Goal: Task Accomplishment & Management: Manage account settings

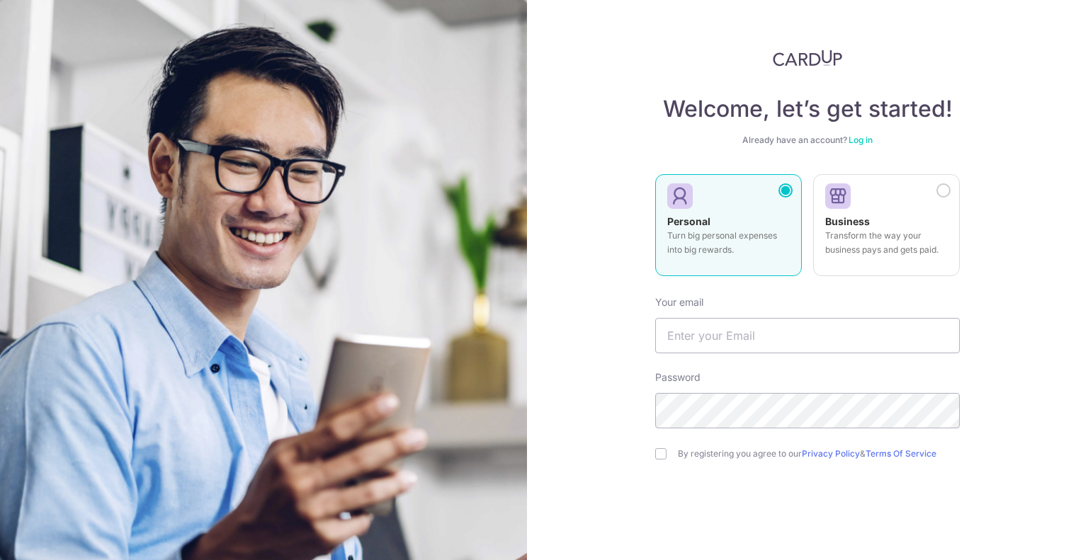
click at [720, 225] on div "Personal Turn big personal expenses into big rewards." at bounding box center [728, 240] width 123 height 50
click at [711, 331] on input "text" at bounding box center [807, 335] width 305 height 35
type input "[EMAIL_ADDRESS][DOMAIN_NAME]"
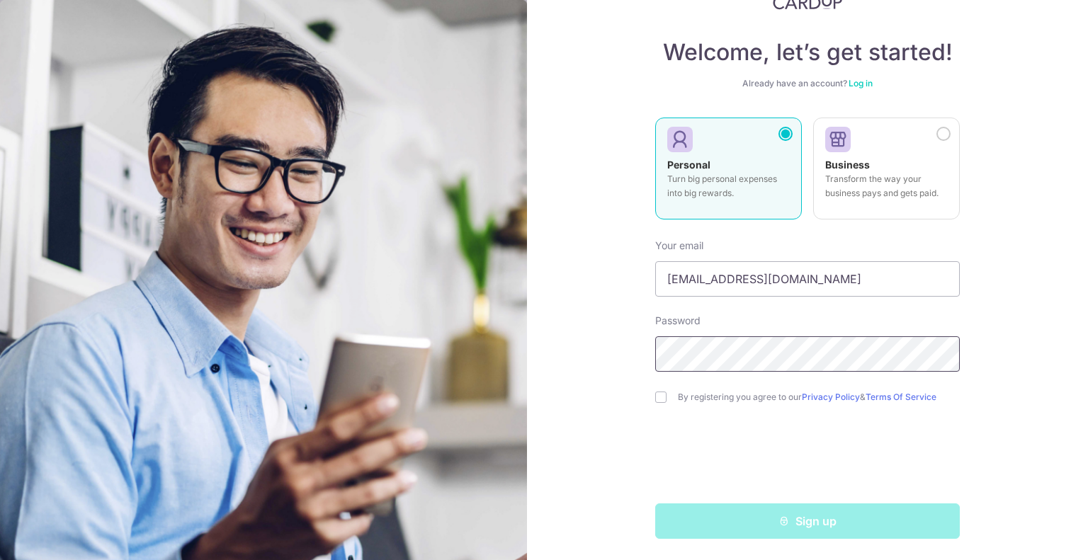
scroll to position [57, 0]
click at [704, 394] on label "By registering you agree to our Privacy Policy & Terms Of Service" at bounding box center [819, 396] width 282 height 11
click at [663, 396] on div "By registering you agree to our Privacy Policy & Terms Of Service" at bounding box center [807, 396] width 305 height 17
click at [655, 399] on input "checkbox" at bounding box center [660, 396] width 11 height 11
checkbox input "true"
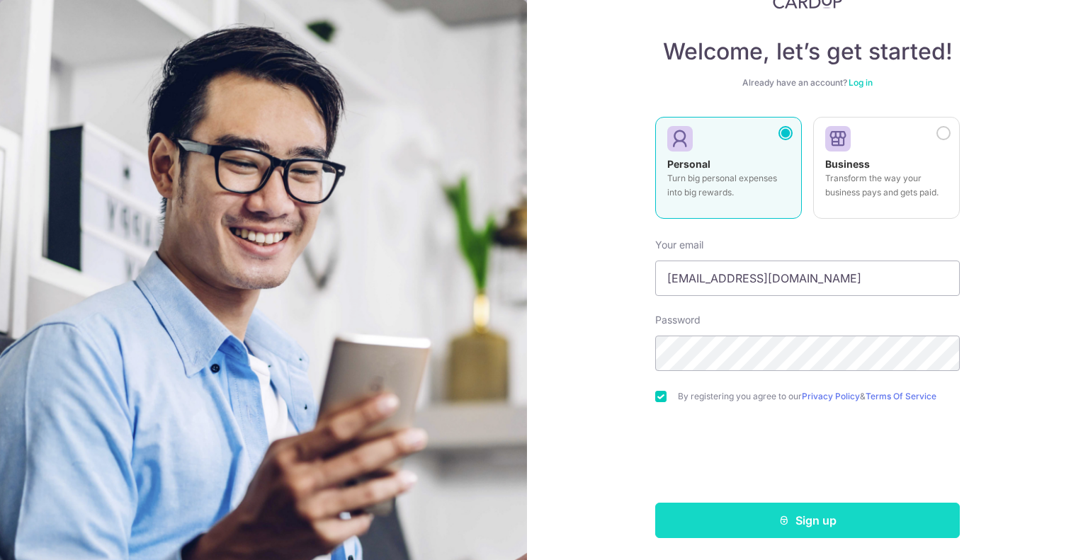
click at [790, 521] on button "Sign up" at bounding box center [807, 520] width 305 height 35
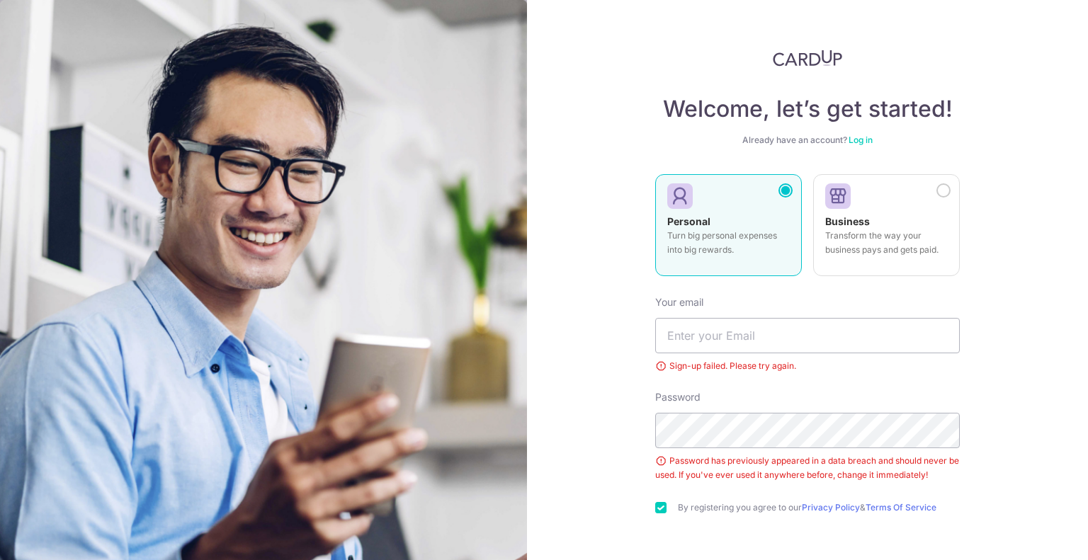
scroll to position [56, 0]
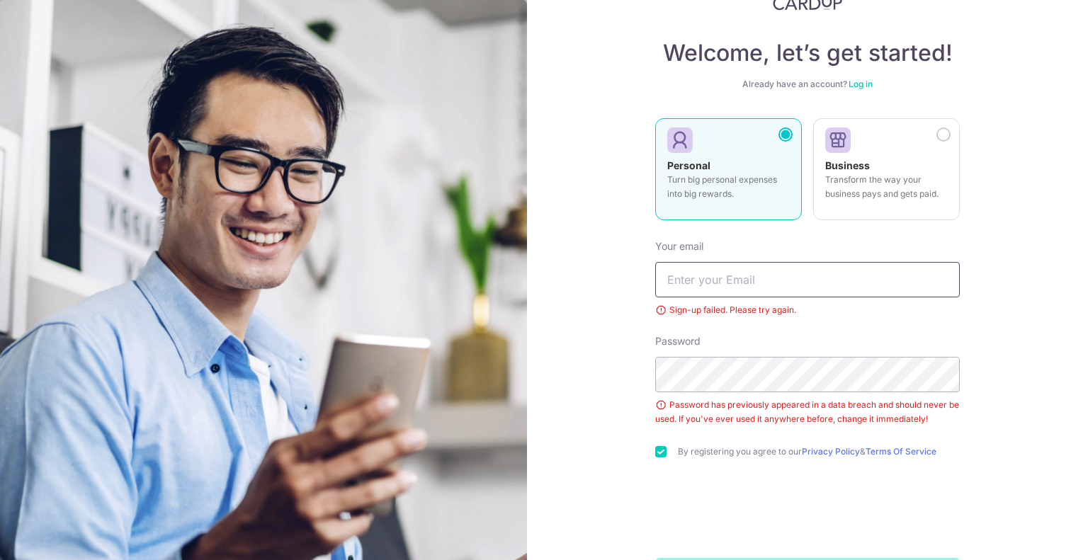
click at [752, 293] on input "text" at bounding box center [807, 279] width 305 height 35
type input "[EMAIL_ADDRESS][DOMAIN_NAME]"
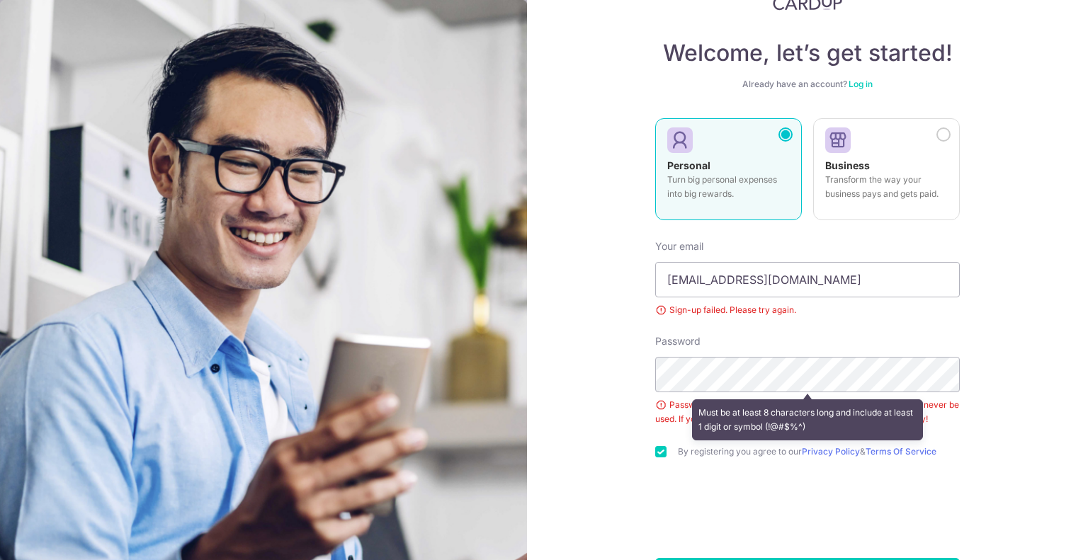
click at [800, 316] on div "Sign-up failed. Please try again." at bounding box center [807, 310] width 305 height 14
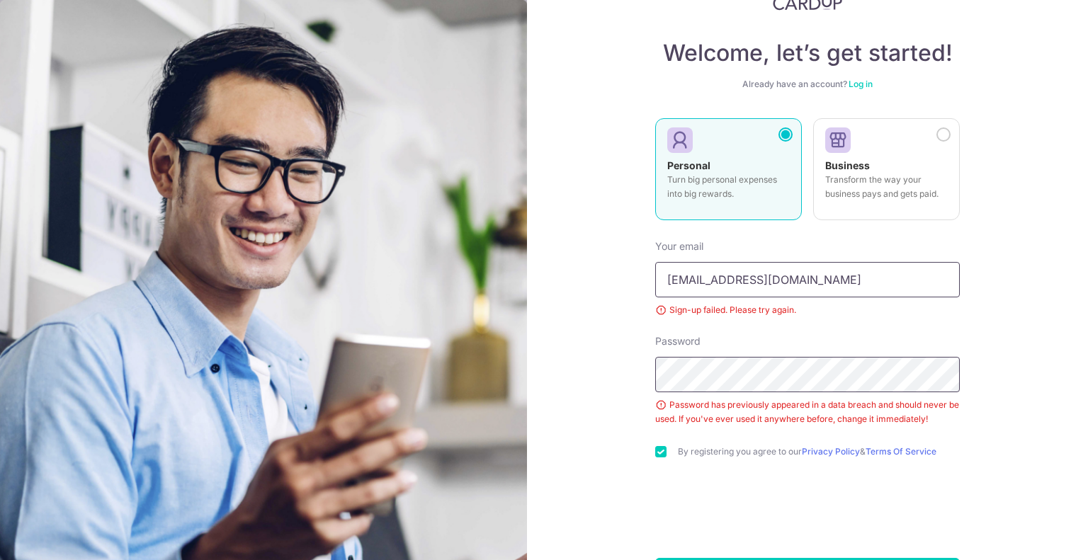
scroll to position [111, 0]
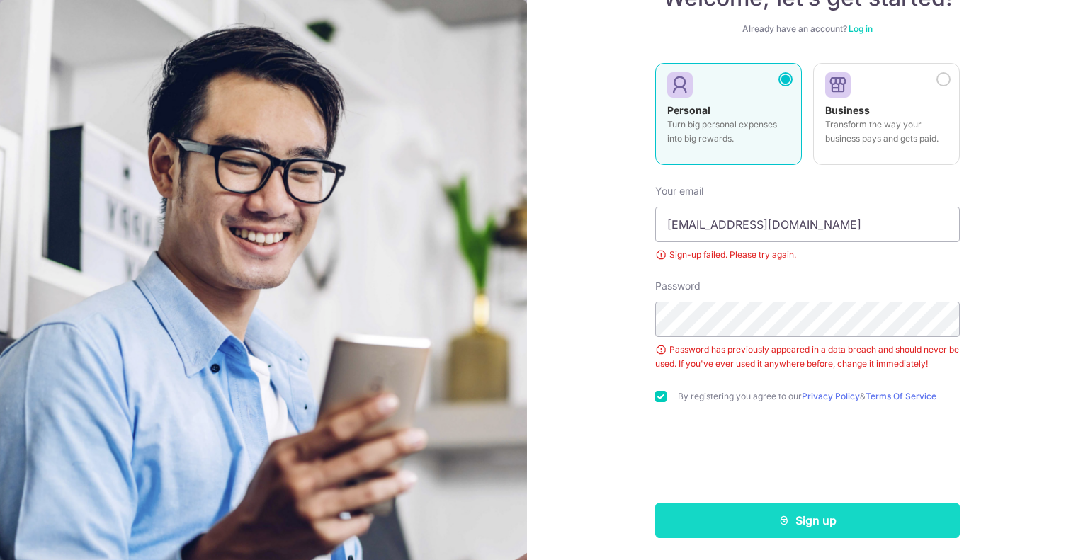
click at [810, 530] on button "Sign up" at bounding box center [807, 520] width 305 height 35
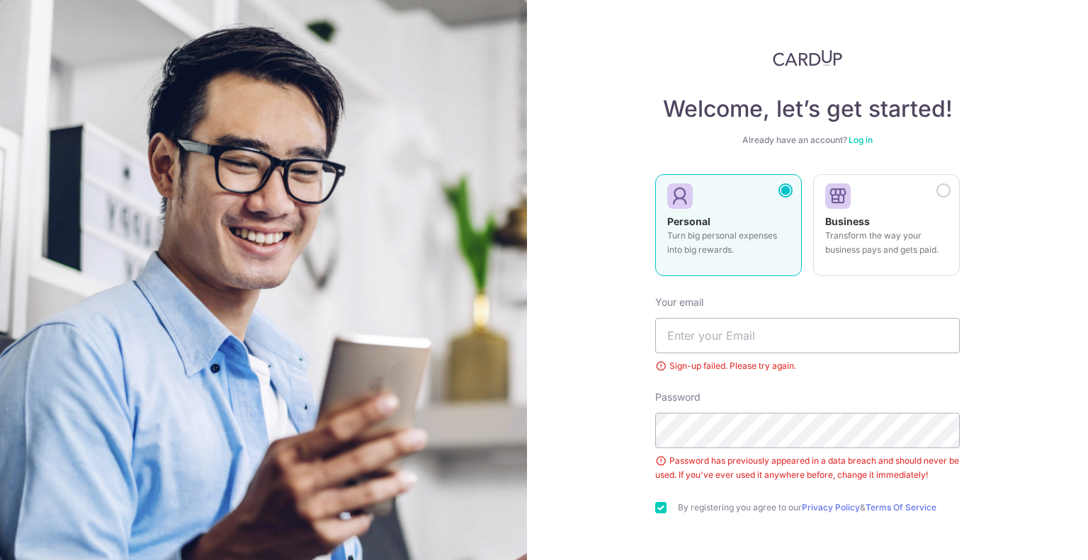
scroll to position [111, 0]
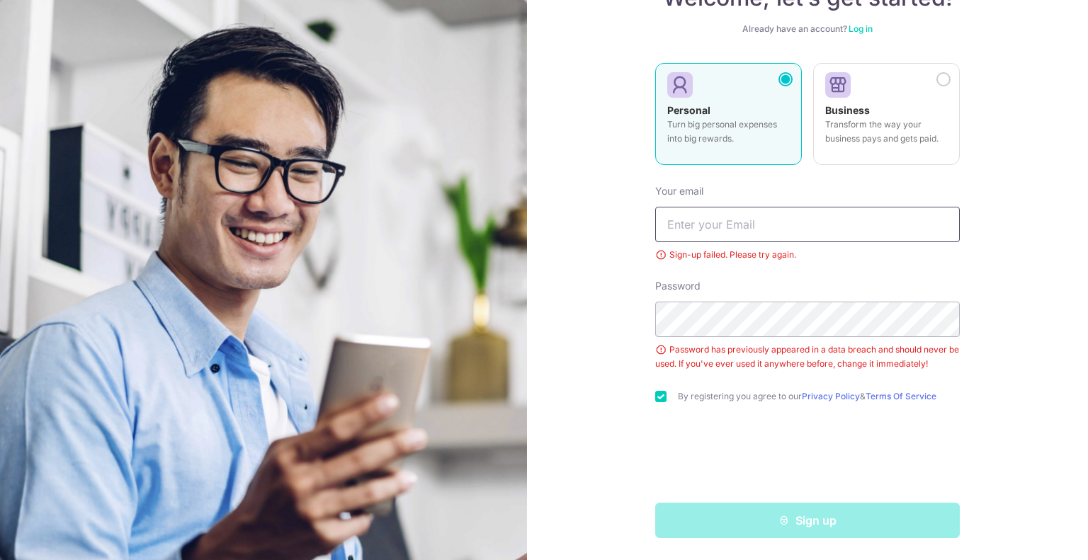
click at [750, 229] on input "text" at bounding box center [807, 224] width 305 height 35
type input "[EMAIL_ADDRESS][DOMAIN_NAME]"
click at [1012, 334] on div "Welcome, let’s get started! Already have an account? Log in Personal Turn big p…" at bounding box center [807, 280] width 561 height 560
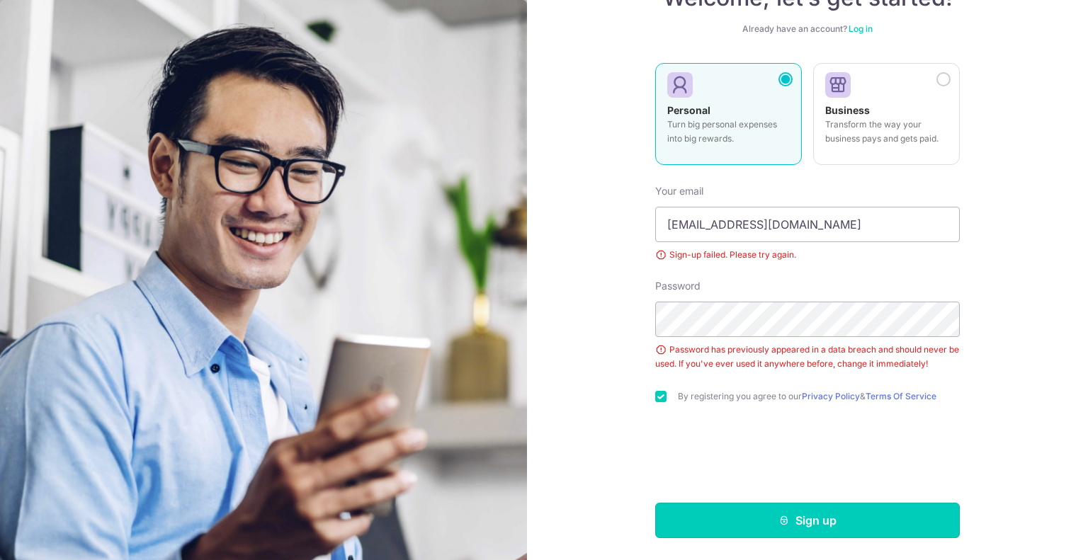
click at [796, 518] on button "Sign up" at bounding box center [807, 520] width 305 height 35
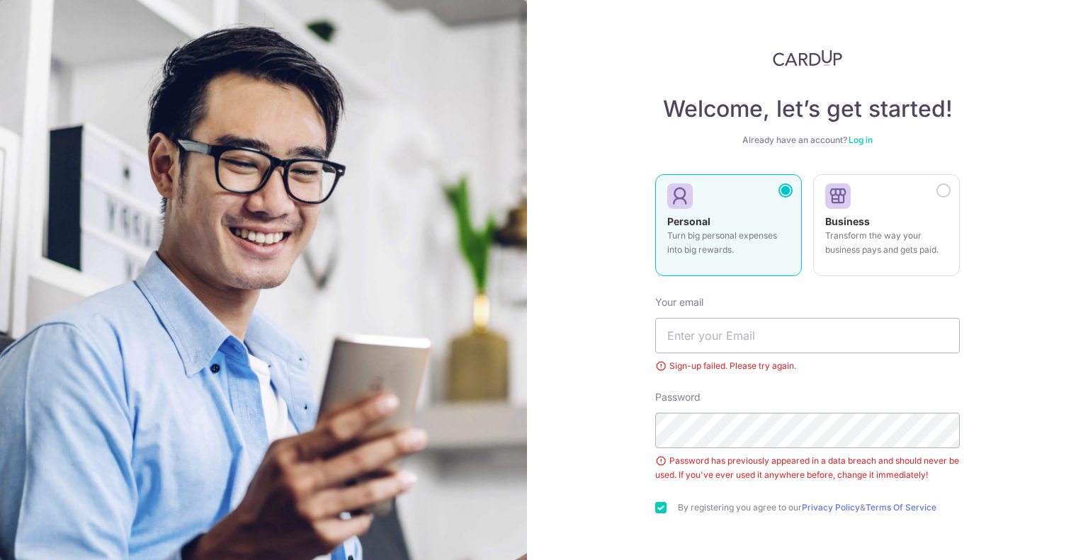
scroll to position [56, 0]
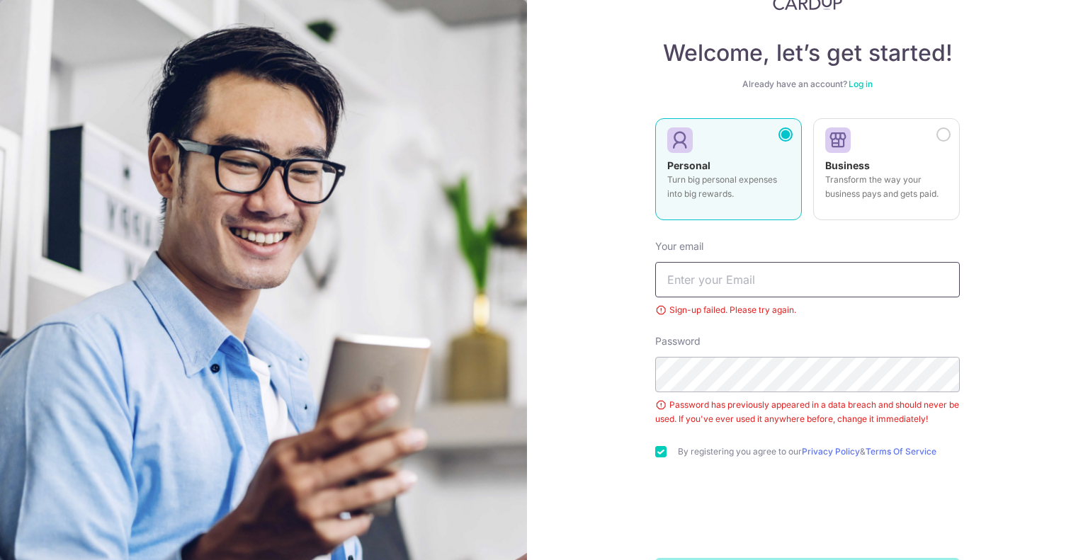
click at [732, 281] on input "text" at bounding box center [807, 279] width 305 height 35
type input "[EMAIL_ADDRESS][DOMAIN_NAME]"
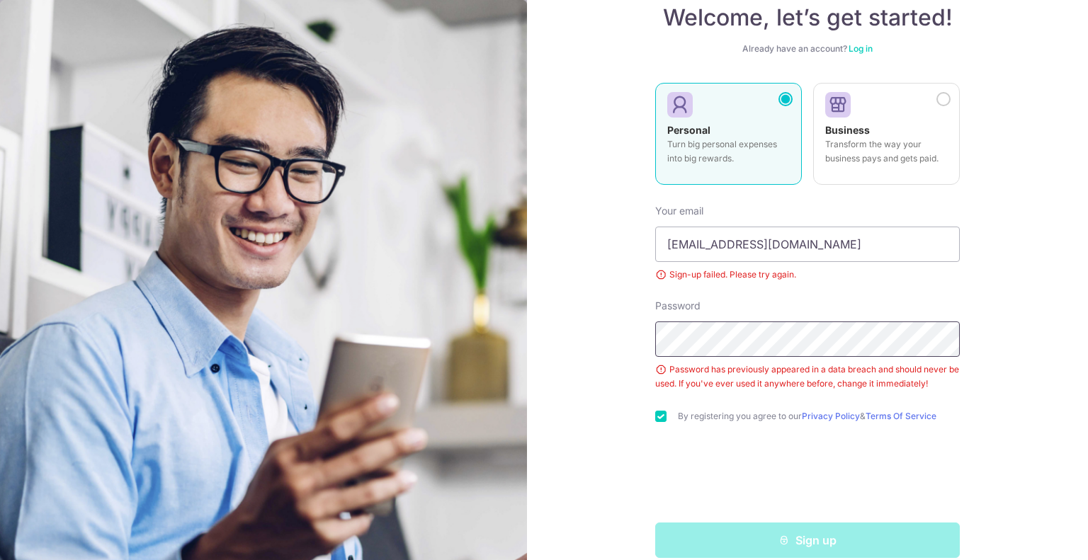
scroll to position [111, 0]
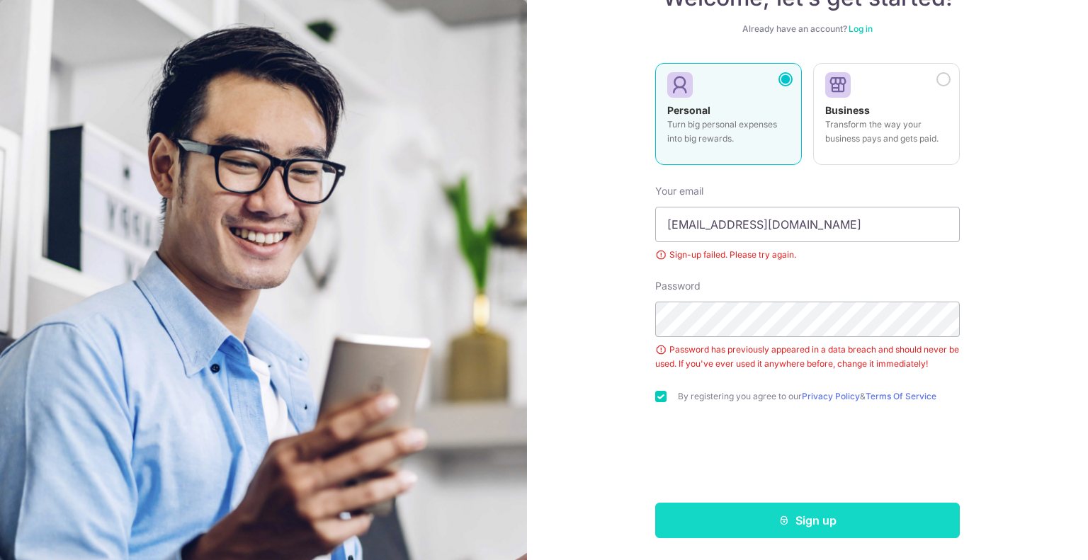
click at [789, 522] on button "Sign up" at bounding box center [807, 520] width 305 height 35
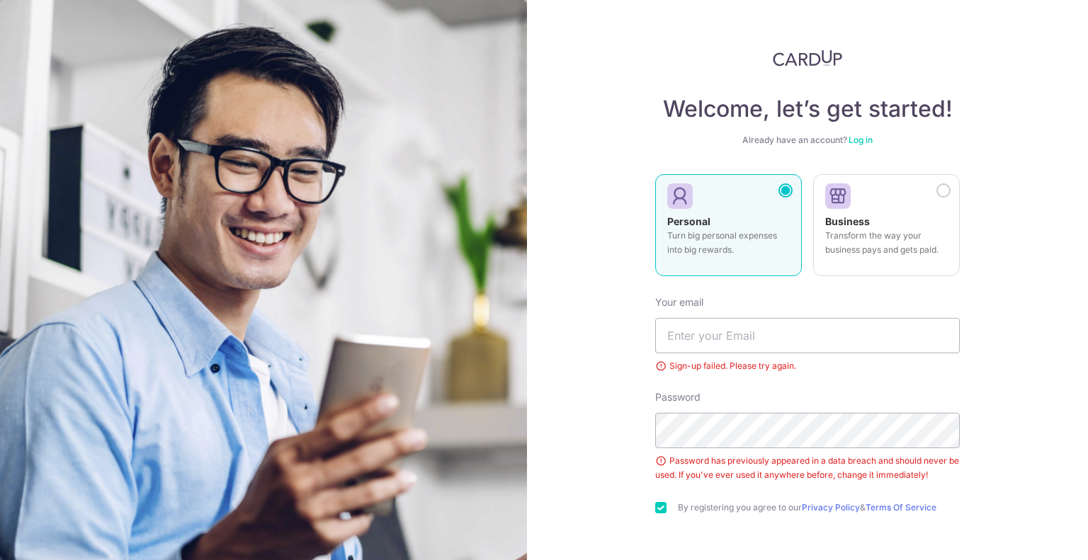
scroll to position [56, 0]
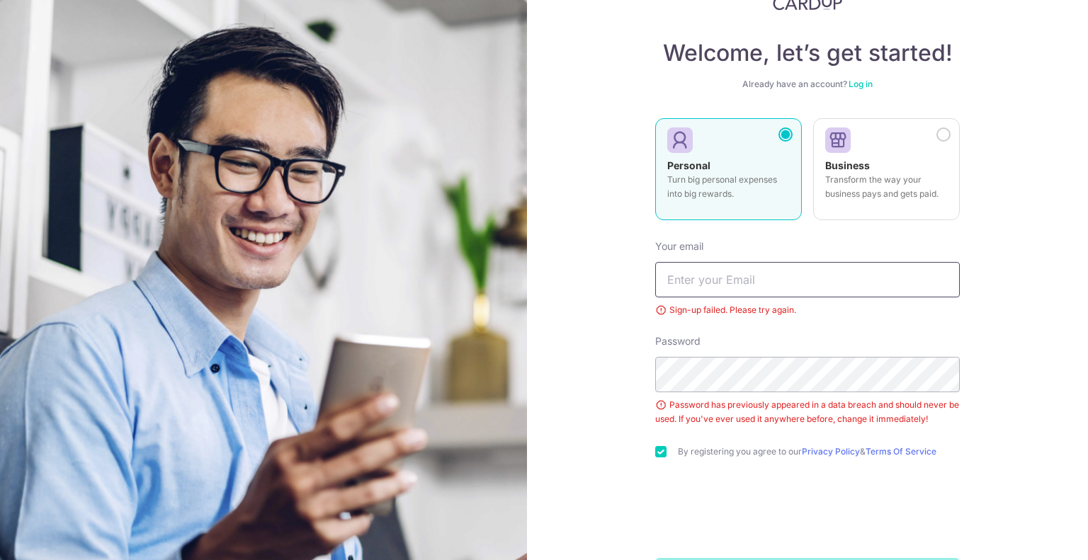
click at [751, 277] on input "text" at bounding box center [807, 279] width 305 height 35
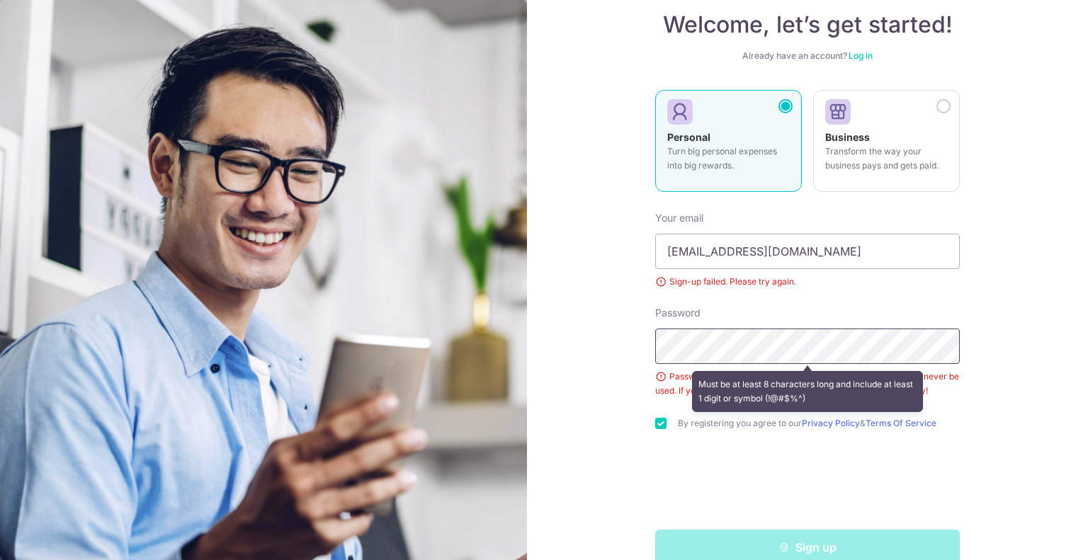
scroll to position [111, 0]
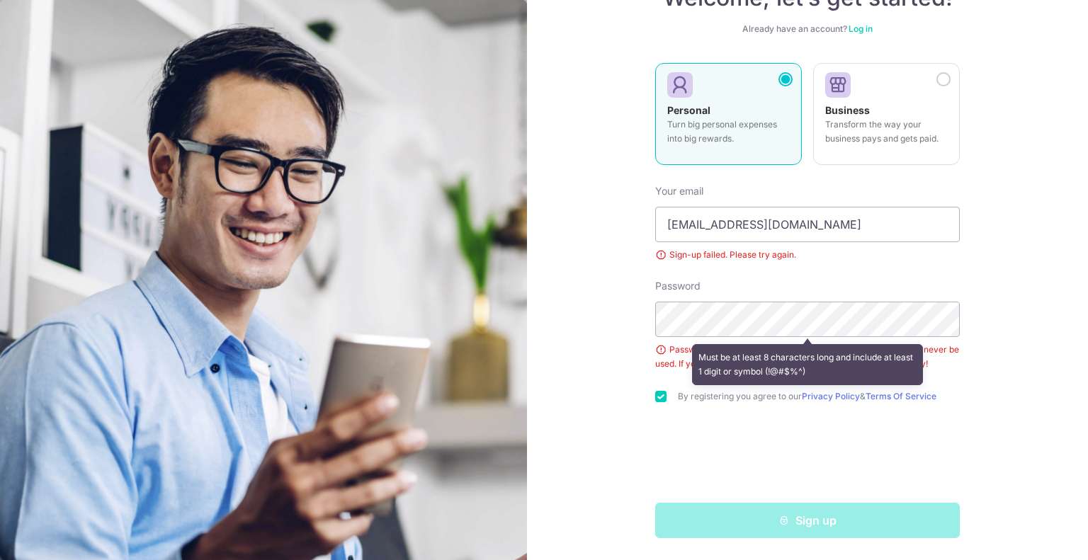
click at [589, 419] on div "Welcome, let’s get started! Already have an account? Log in Personal Turn big p…" at bounding box center [807, 280] width 561 height 560
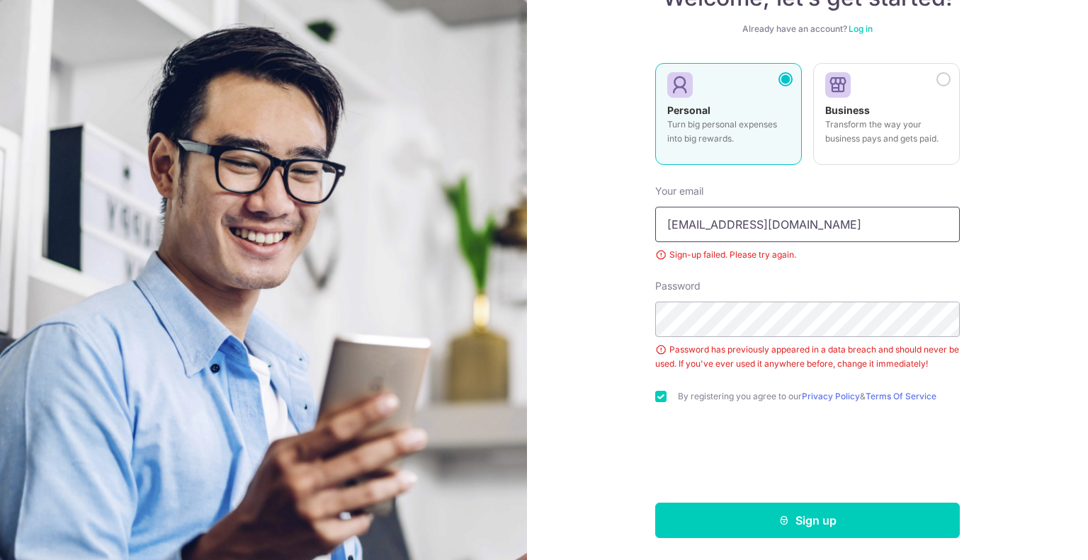
drag, startPoint x: 820, startPoint y: 224, endPoint x: 622, endPoint y: 193, distance: 200.6
click at [622, 193] on div "Welcome, let’s get started! Already have an account? Log in Personal Turn big p…" at bounding box center [807, 280] width 561 height 560
type input "samuelshio@yahoo.com"
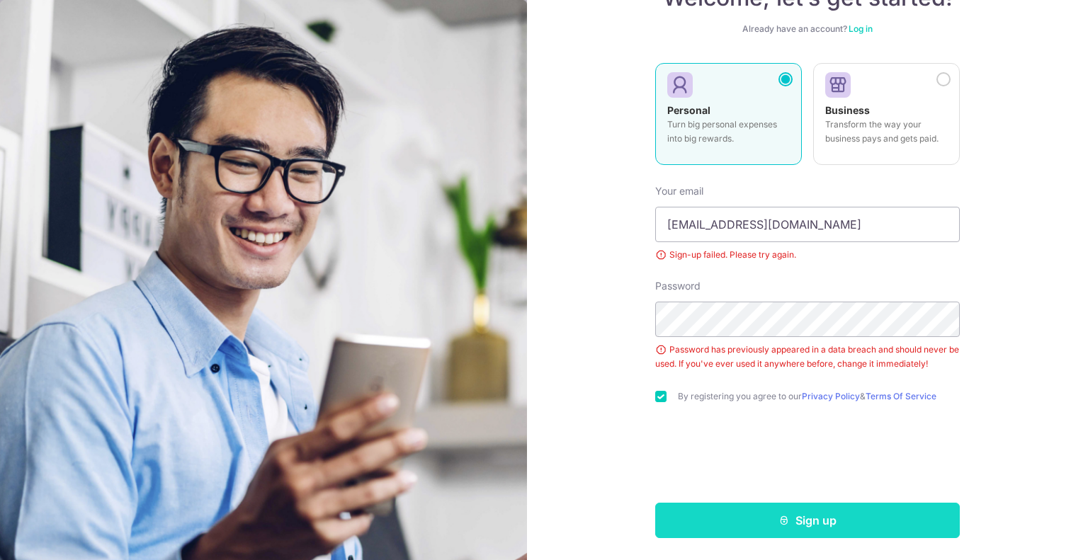
click at [832, 517] on button "Sign up" at bounding box center [807, 520] width 305 height 35
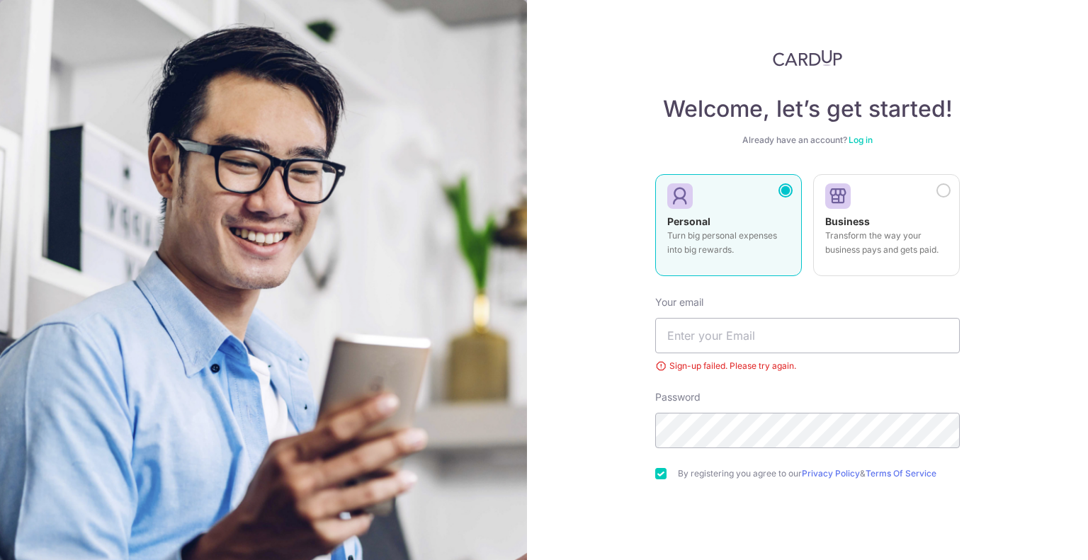
scroll to position [77, 0]
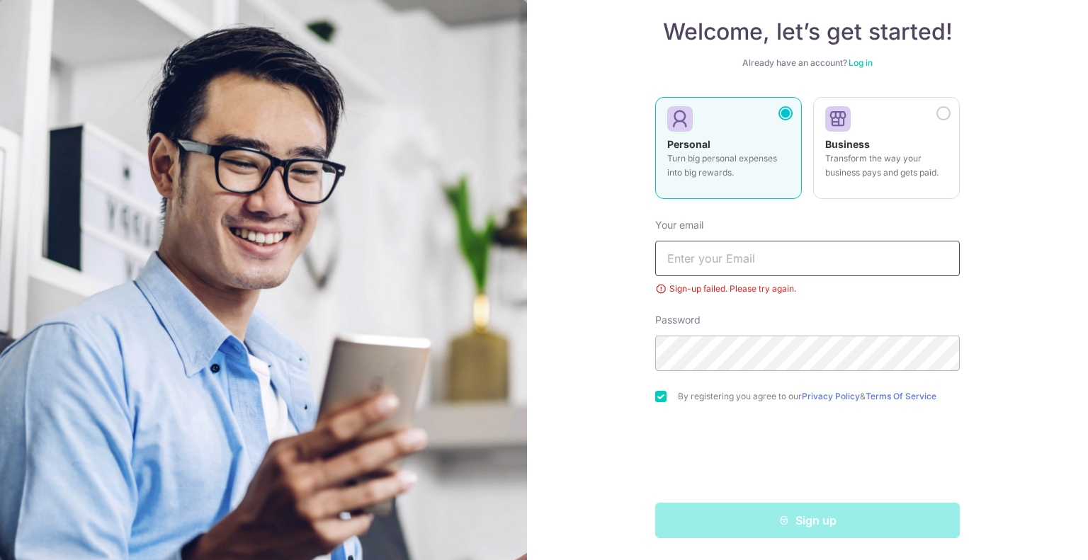
click at [749, 259] on input "text" at bounding box center [807, 258] width 305 height 35
type input "[EMAIL_ADDRESS][DOMAIN_NAME]"
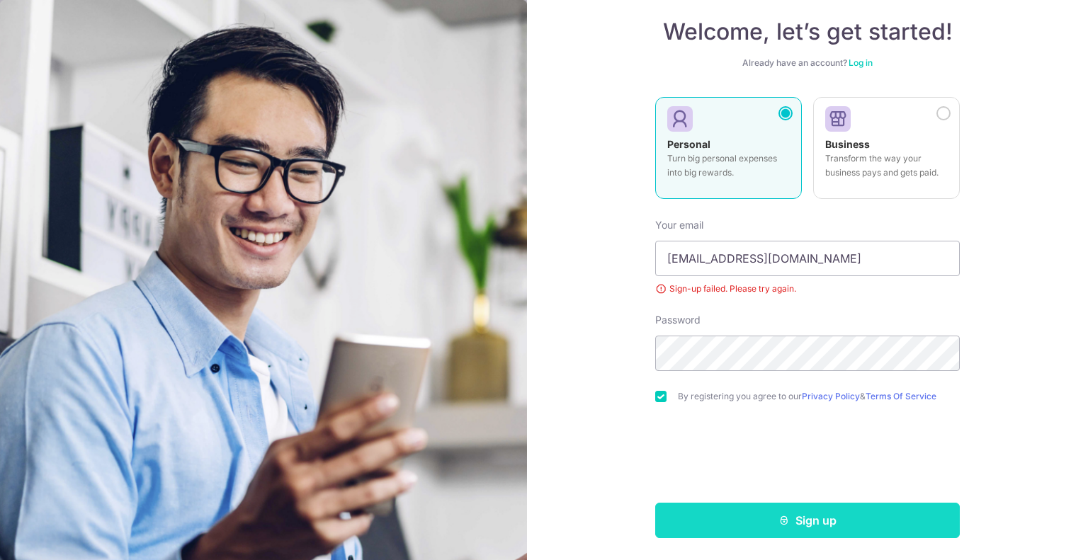
click at [819, 506] on button "Sign up" at bounding box center [807, 520] width 305 height 35
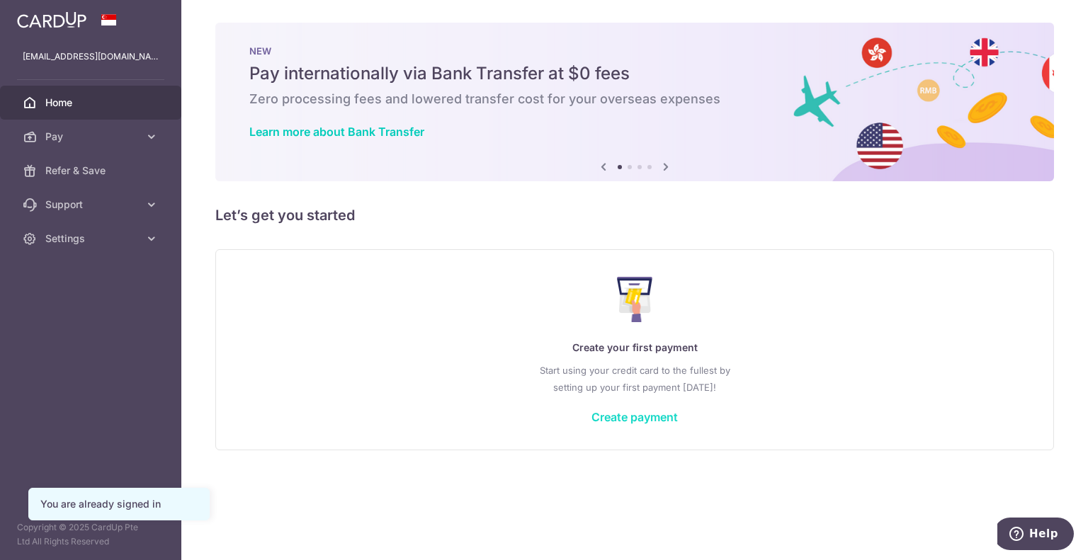
click at [648, 414] on link "Create payment" at bounding box center [634, 417] width 86 height 14
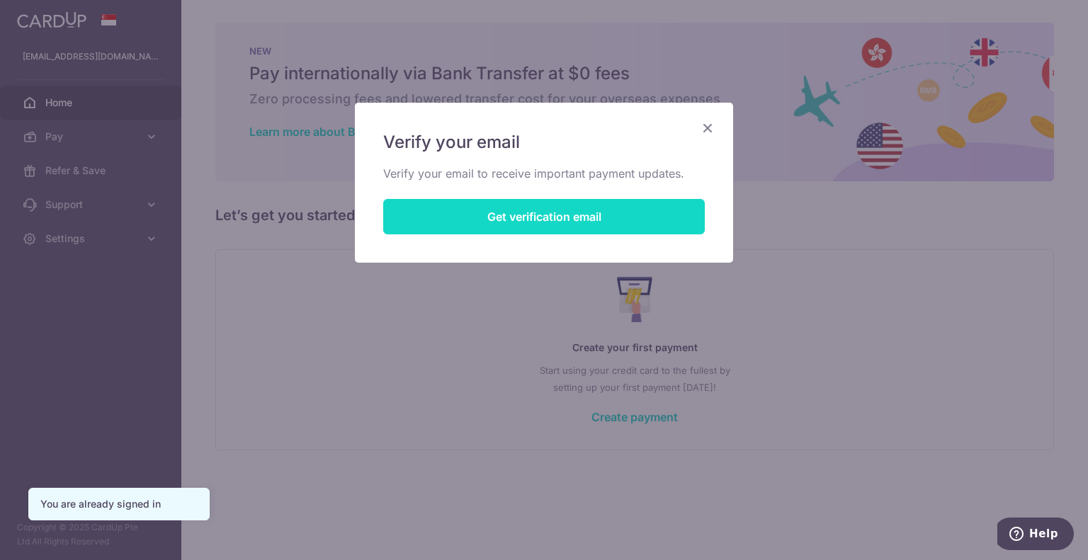
click at [550, 219] on button "Get verification email" at bounding box center [544, 216] width 322 height 35
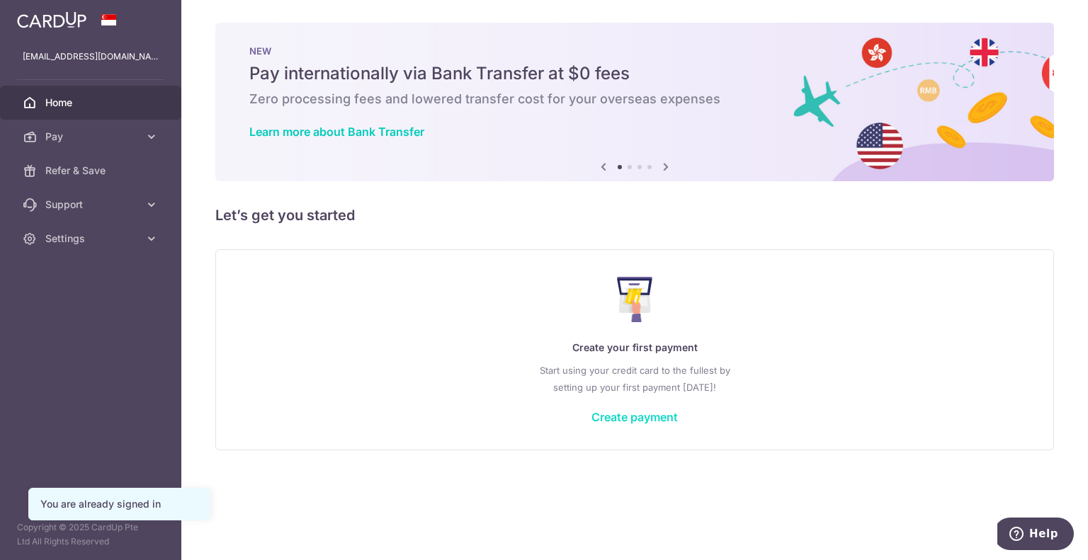
click at [660, 417] on link "Create payment" at bounding box center [634, 417] width 86 height 14
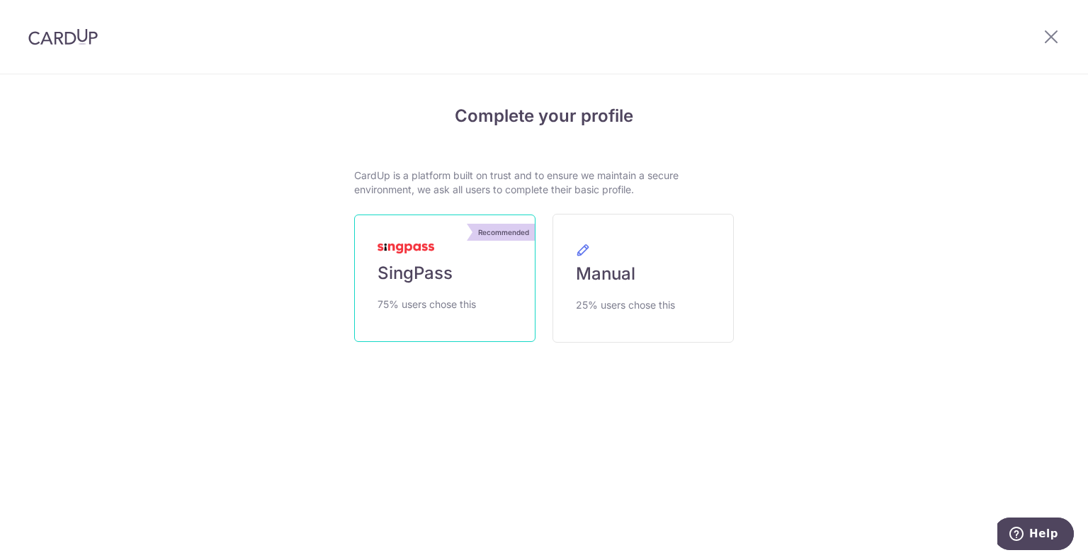
click at [459, 269] on link "Recommended SingPass 75% users chose this" at bounding box center [444, 278] width 181 height 127
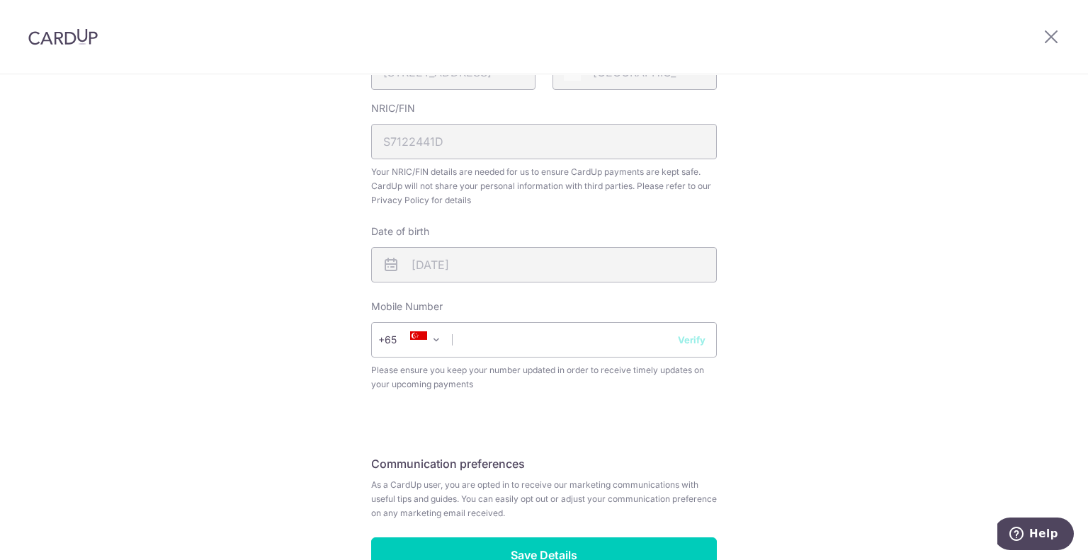
scroll to position [496, 0]
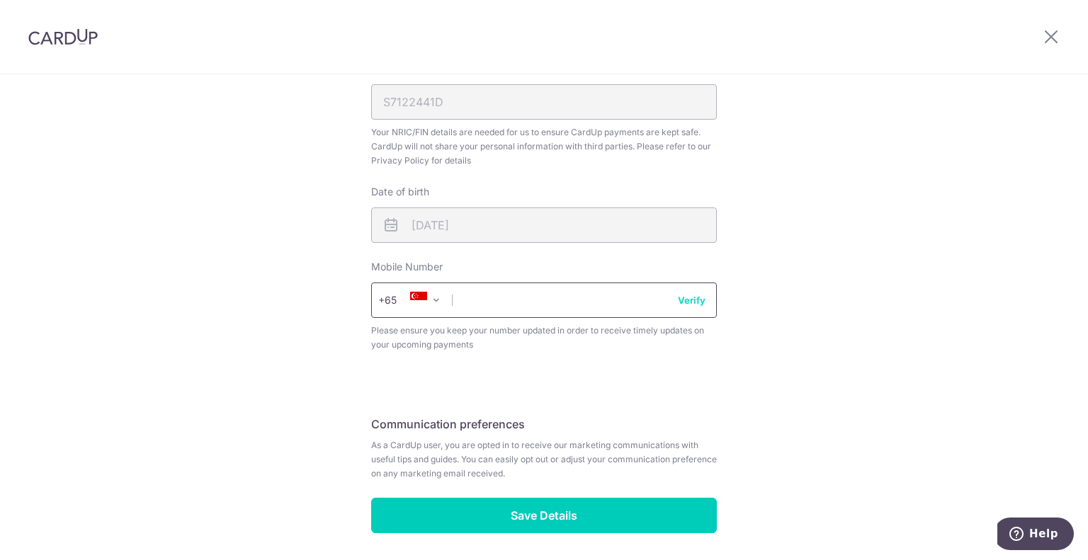
click at [609, 285] on input "text" at bounding box center [544, 300] width 346 height 35
type input "98207126"
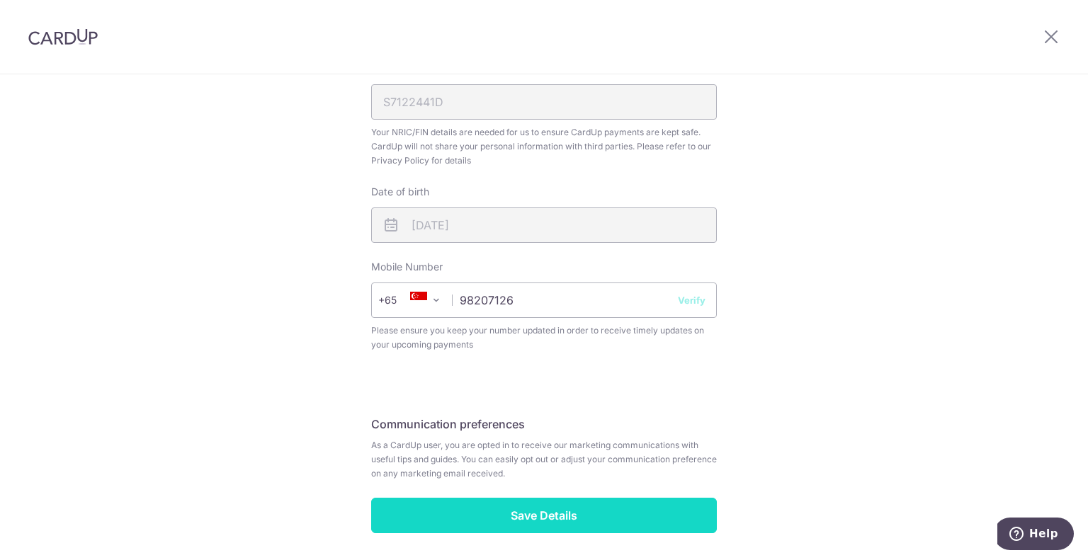
click at [587, 525] on input "Save Details" at bounding box center [544, 515] width 346 height 35
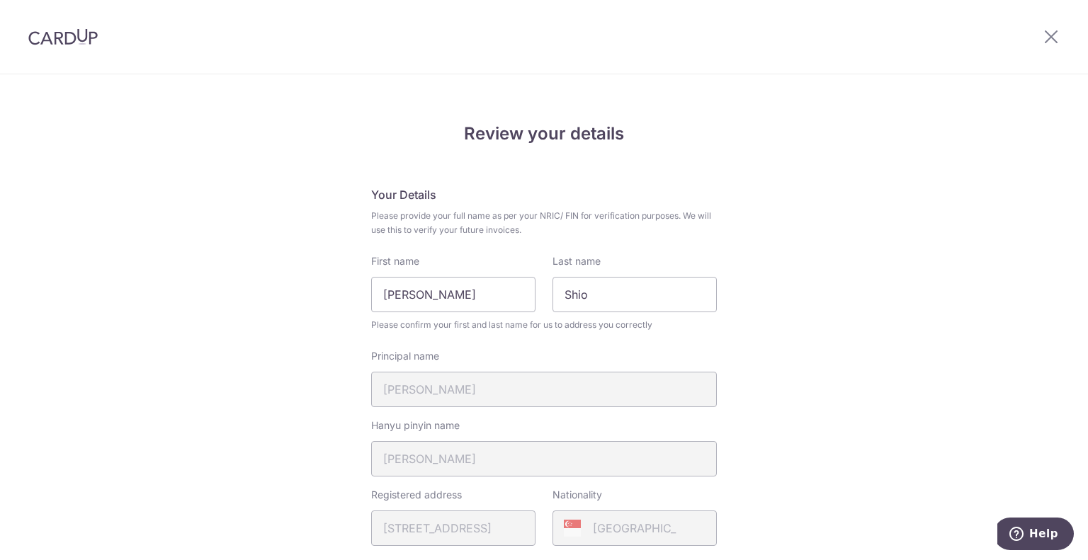
click at [1052, 47] on div at bounding box center [1051, 37] width 74 height 74
click at [1052, 42] on icon at bounding box center [1051, 37] width 17 height 18
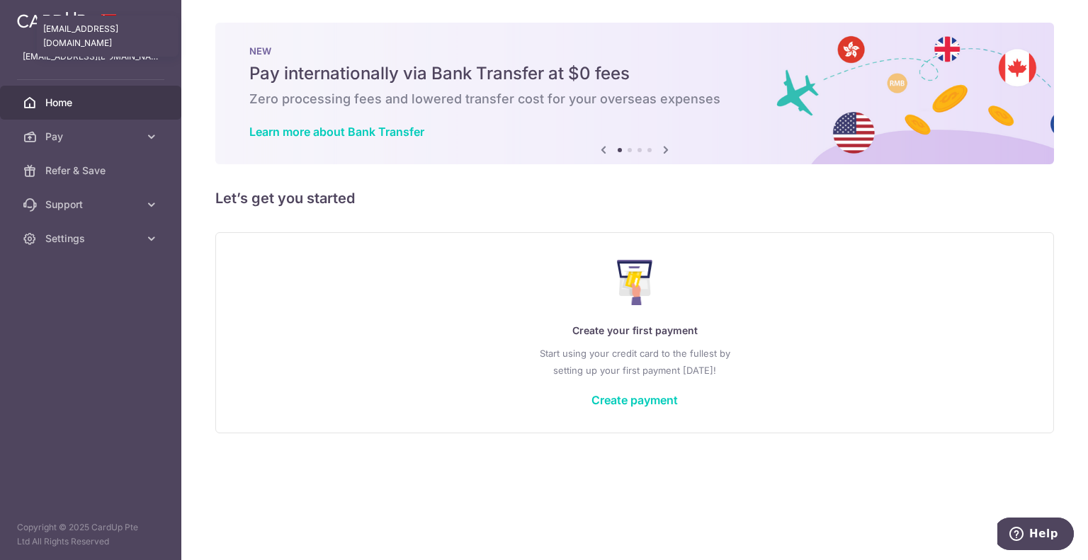
click at [81, 62] on p "samuelshio@gmail.com" at bounding box center [91, 57] width 136 height 14
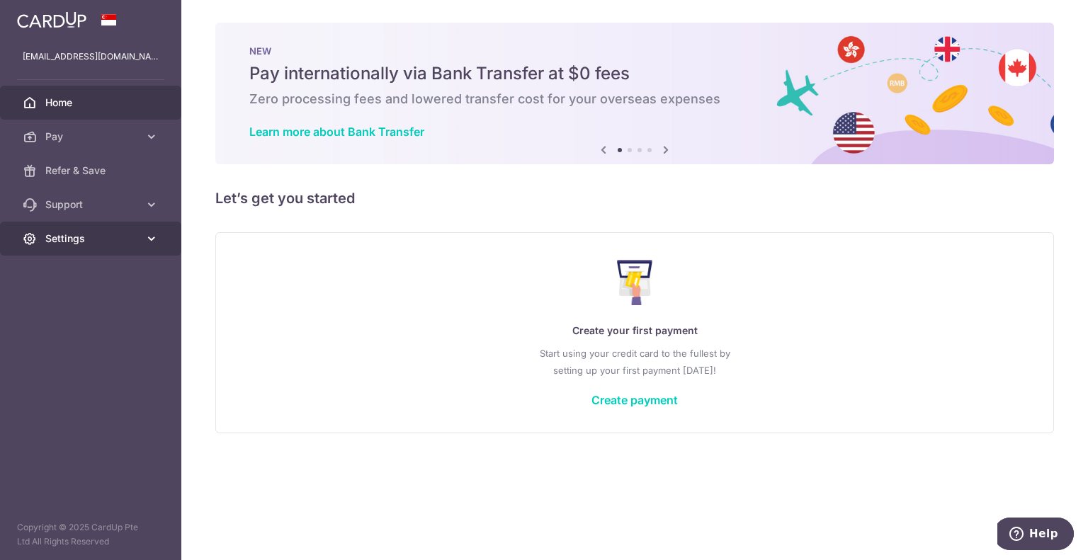
click at [101, 234] on span "Settings" at bounding box center [91, 239] width 93 height 14
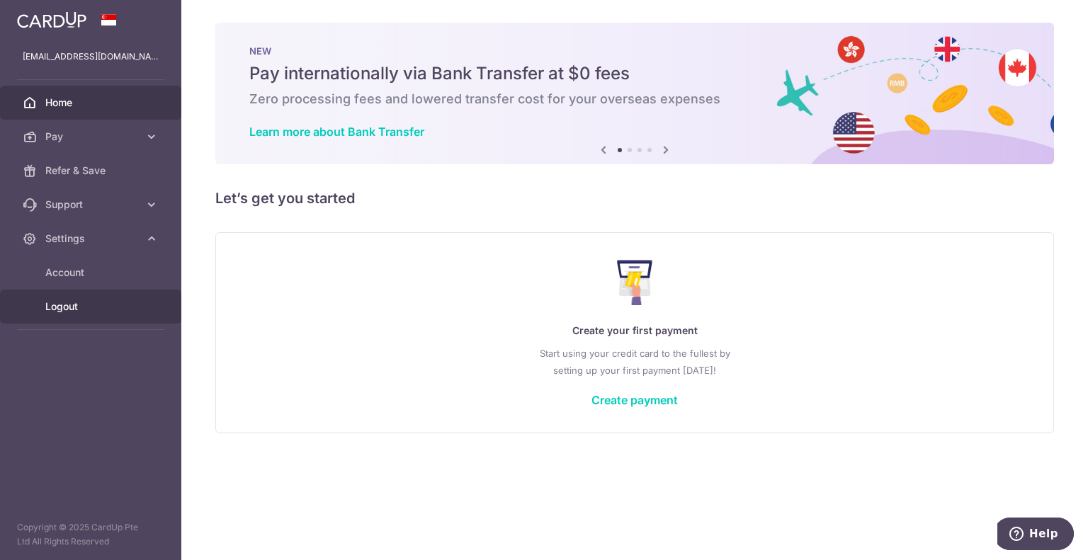
click at [69, 306] on span "Logout" at bounding box center [91, 307] width 93 height 14
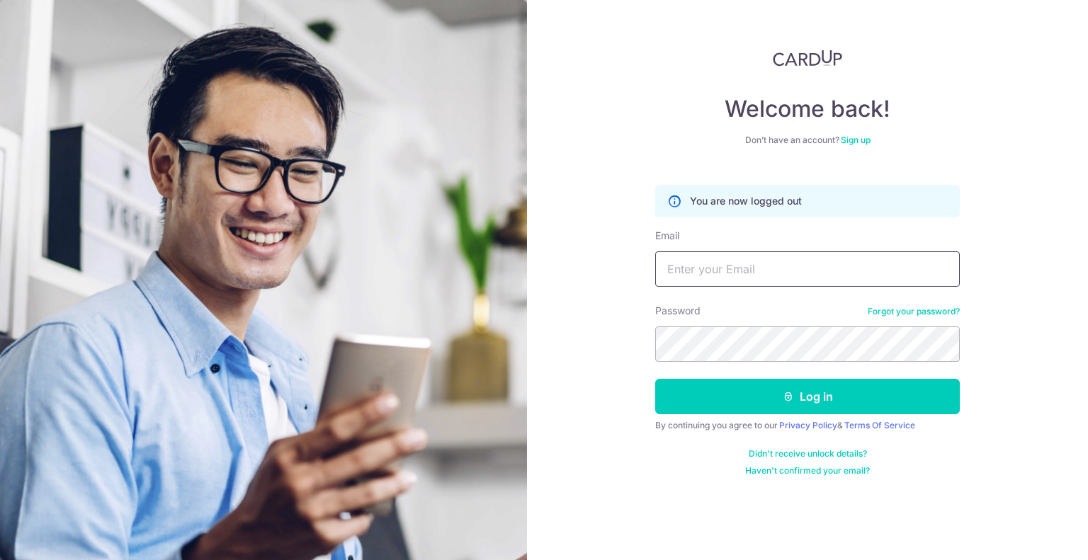
click at [755, 256] on input "Email" at bounding box center [807, 268] width 305 height 35
type input "samuelshio@yahoo.com"
click at [952, 126] on div "Welcome back! Don’t have an account? Sign up You are now logged out Email samue…" at bounding box center [807, 263] width 305 height 427
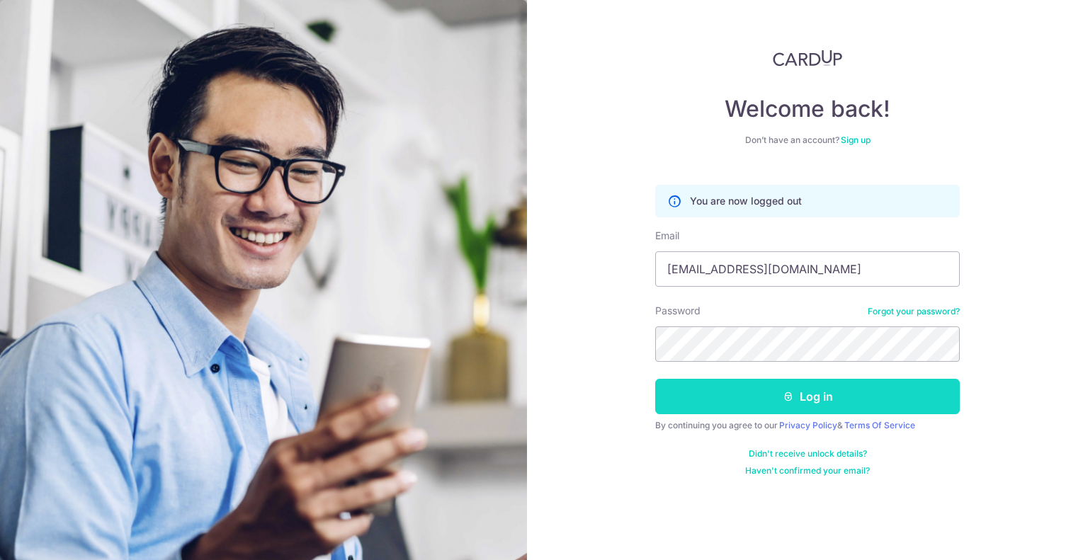
click at [850, 393] on button "Log in" at bounding box center [807, 396] width 305 height 35
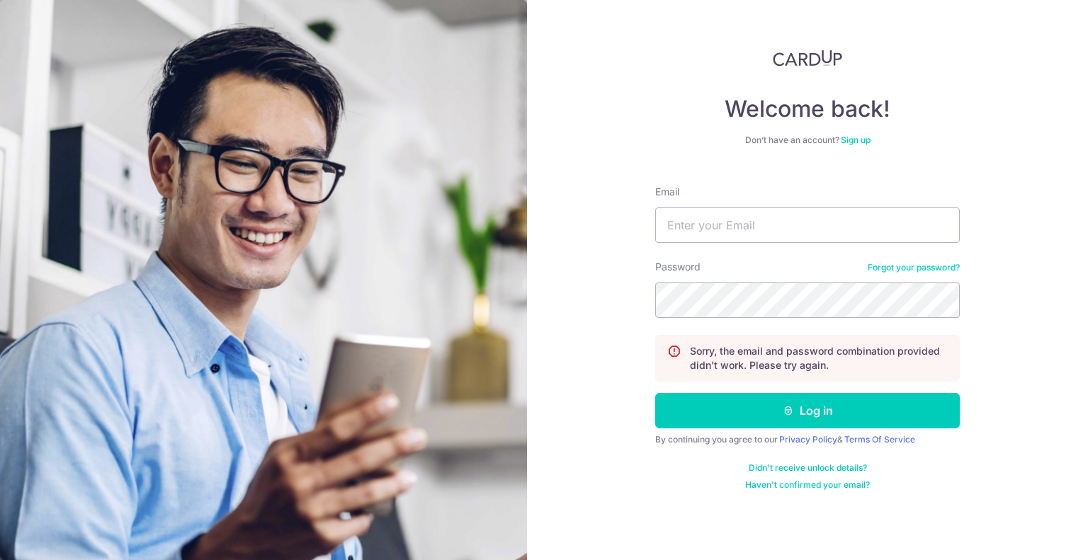
click at [912, 267] on link "Forgot your password?" at bounding box center [914, 267] width 92 height 11
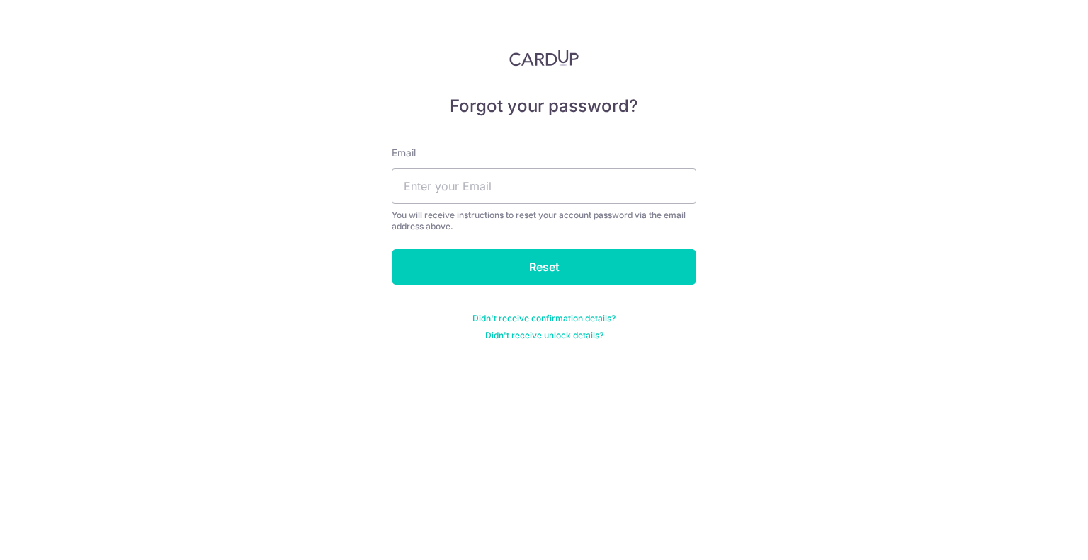
click at [564, 158] on div "Email You will receive instructions to reset your account password via the emai…" at bounding box center [544, 189] width 305 height 86
click at [563, 177] on input "text" at bounding box center [544, 186] width 305 height 35
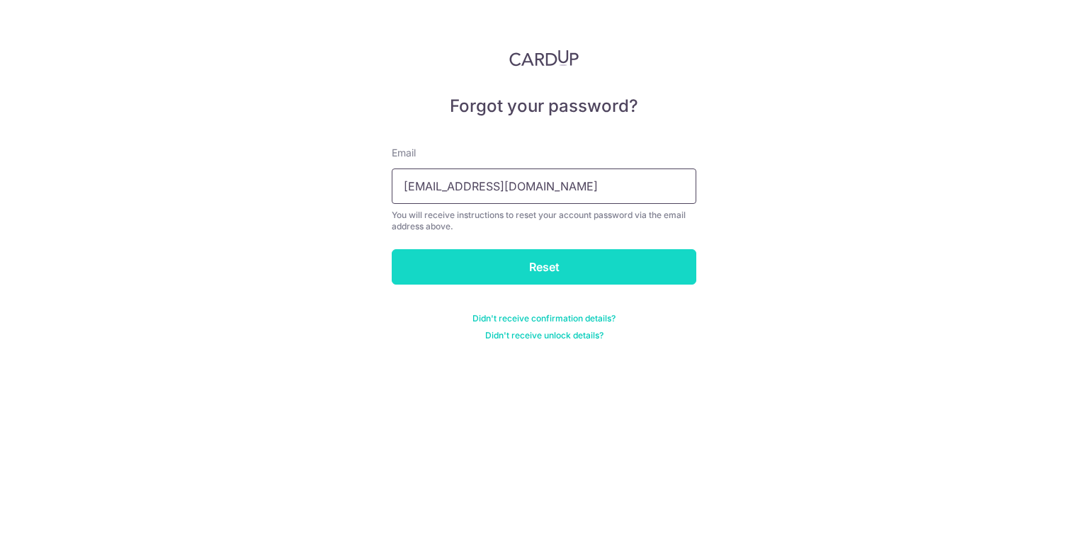
type input "[EMAIL_ADDRESS][DOMAIN_NAME]"
click at [581, 273] on input "Reset" at bounding box center [544, 266] width 305 height 35
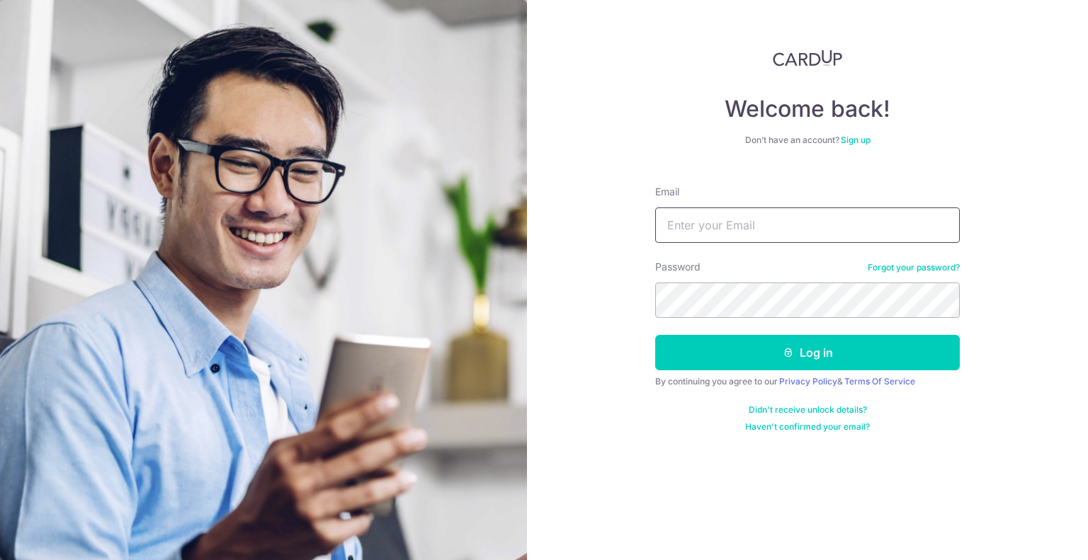
click at [756, 217] on input "Email" at bounding box center [807, 225] width 305 height 35
type input "[EMAIL_ADDRESS][DOMAIN_NAME]"
click at [601, 282] on div "Welcome back! Don’t have an account? Sign up Email samuelshio@yahoo.com Passwor…" at bounding box center [807, 280] width 561 height 560
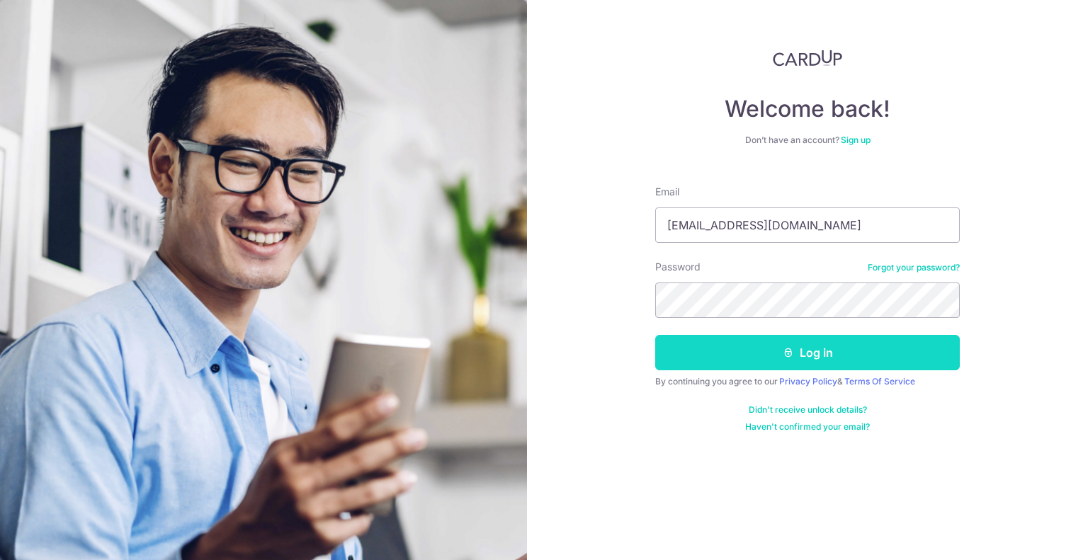
click at [776, 351] on button "Log in" at bounding box center [807, 352] width 305 height 35
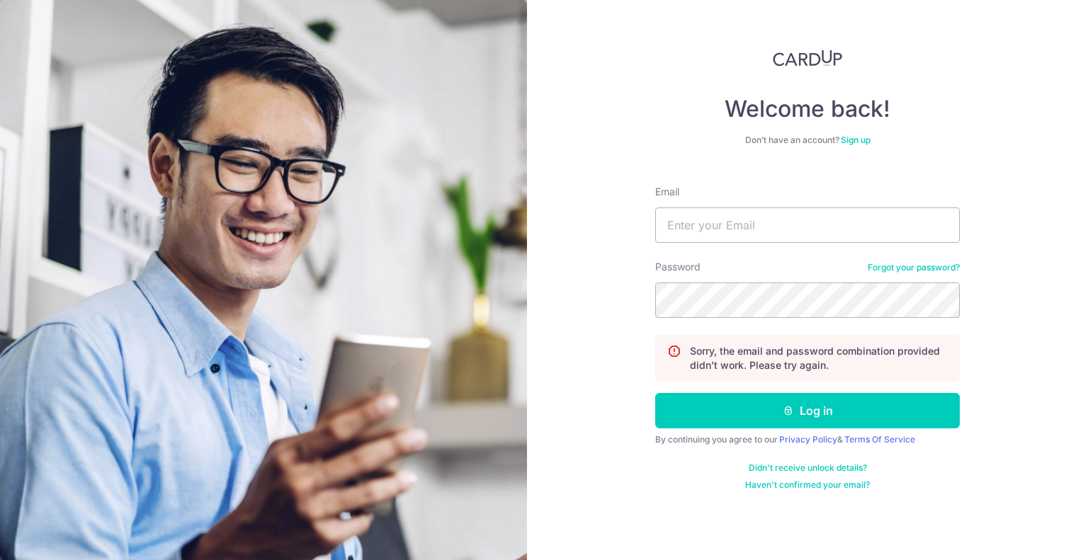
click at [897, 265] on link "Forgot your password?" at bounding box center [914, 267] width 92 height 11
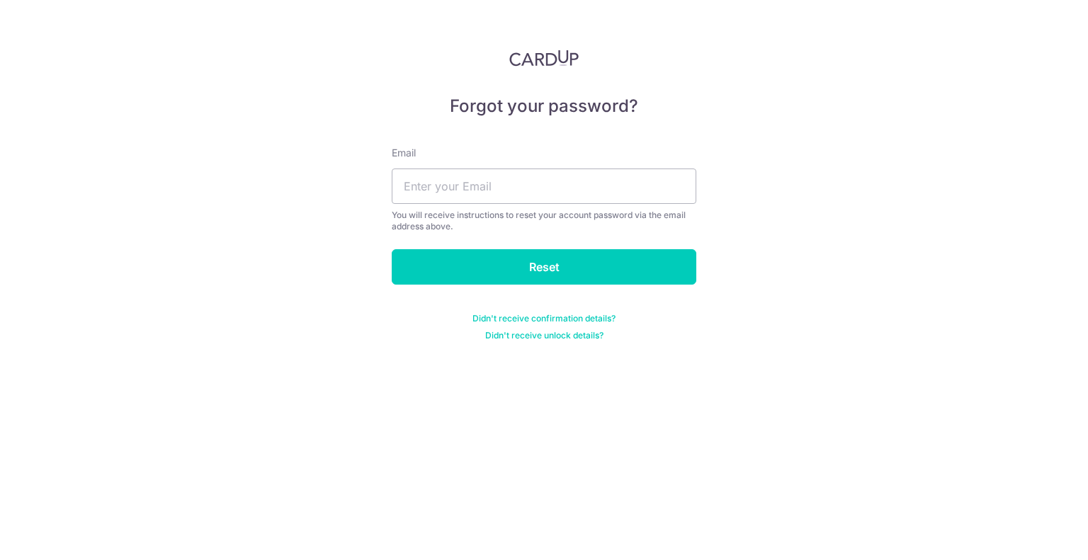
click at [482, 205] on div "Email You will receive instructions to reset your account password via the emai…" at bounding box center [544, 189] width 305 height 86
click at [482, 189] on input "text" at bounding box center [544, 186] width 305 height 35
type input "samuelshio@yahoo.com"
click at [912, 229] on div "Forgot your password? Email samuelshio@yahoo.com You will receive instructions …" at bounding box center [544, 280] width 1088 height 560
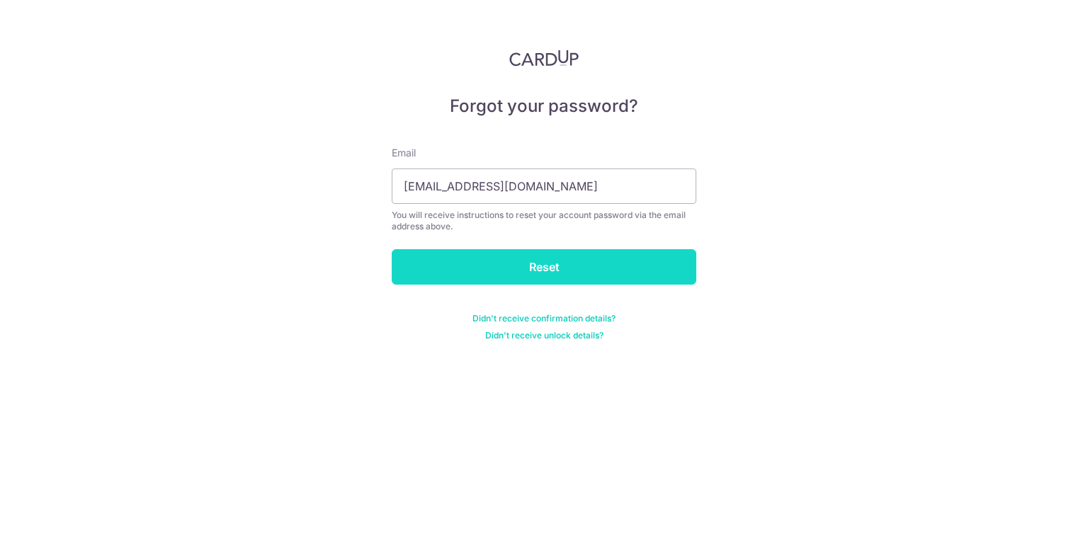
click at [628, 257] on input "Reset" at bounding box center [544, 266] width 305 height 35
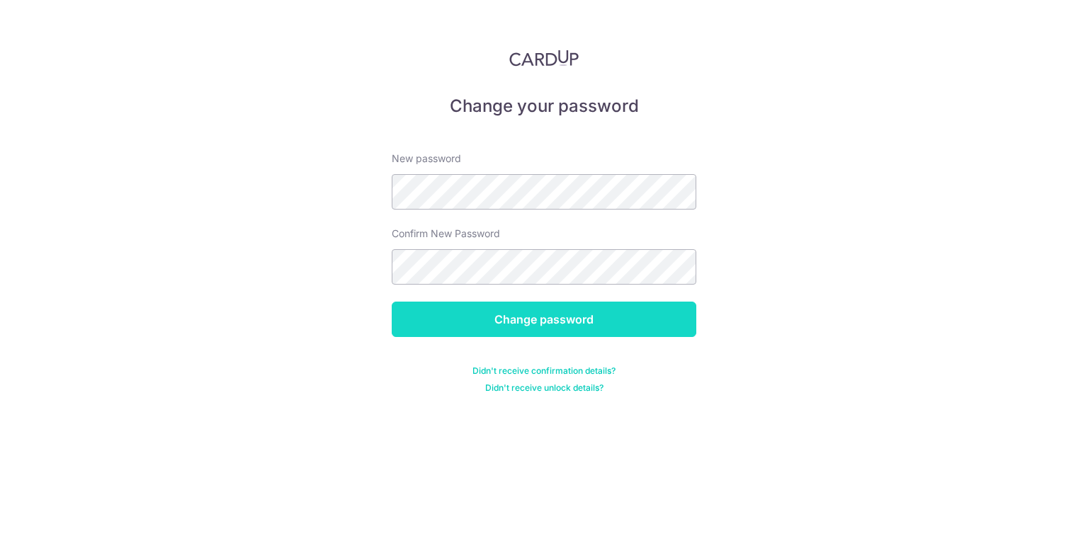
click at [586, 316] on input "Change password" at bounding box center [544, 319] width 305 height 35
